Goal: Find contact information: Find contact information

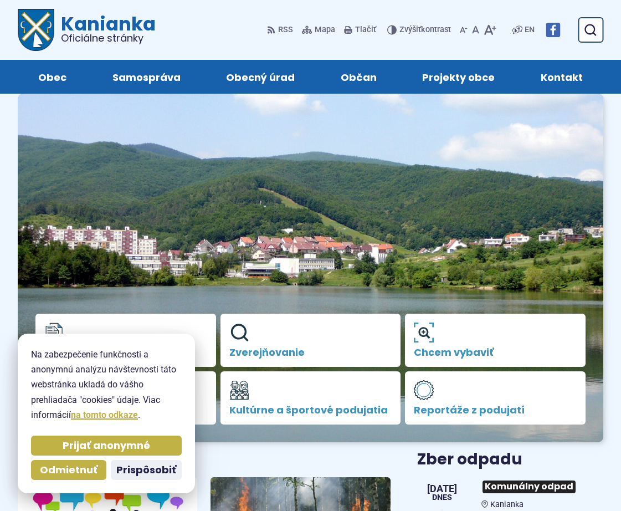
click at [564, 80] on span "Kontakt" at bounding box center [562, 77] width 42 height 34
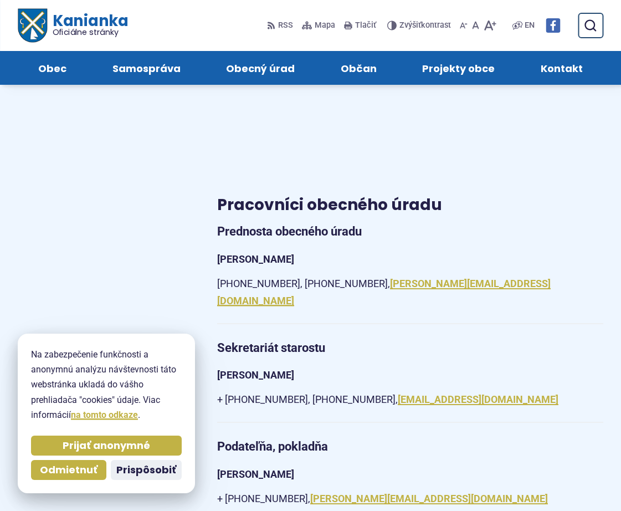
scroll to position [776, 0]
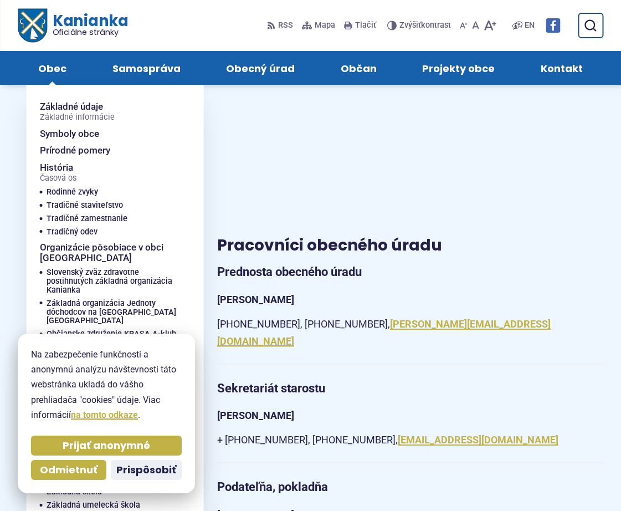
click at [47, 68] on span "Obec" at bounding box center [52, 68] width 28 height 34
